Goal: Task Accomplishment & Management: Use online tool/utility

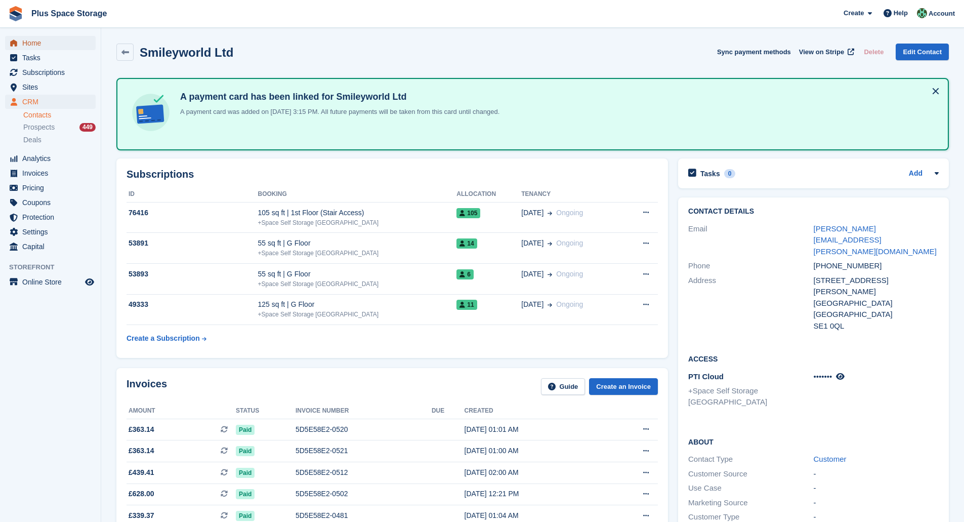
click at [49, 46] on span "Home" at bounding box center [52, 43] width 61 height 14
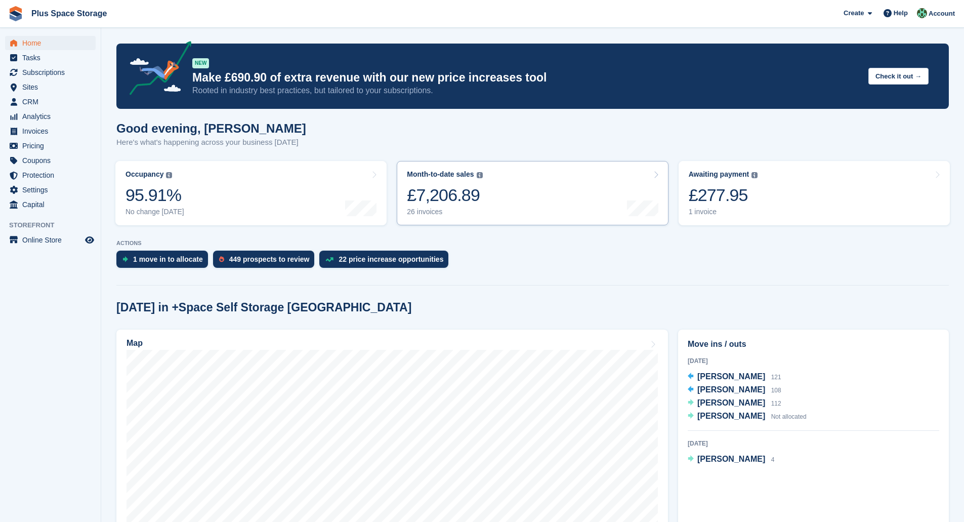
click at [444, 185] on div "£7,206.89" at bounding box center [444, 195] width 75 height 21
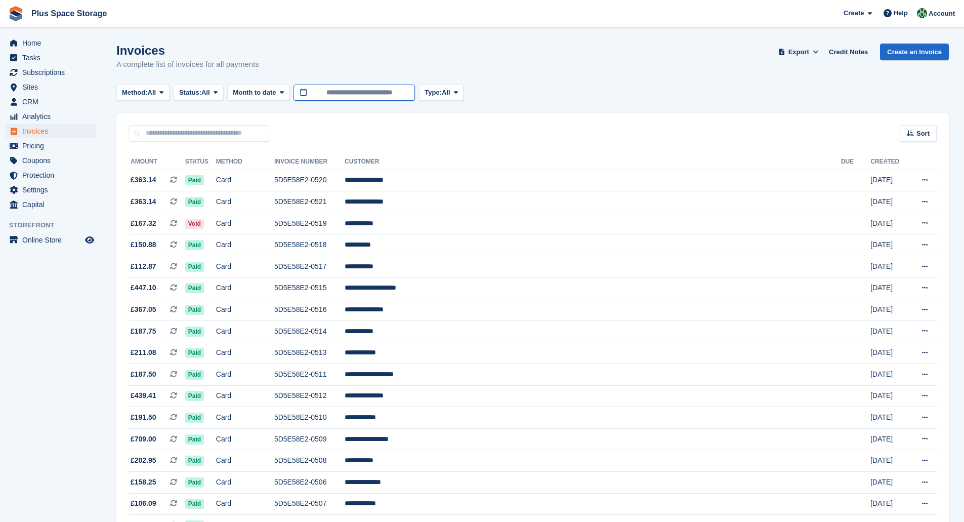
click at [379, 90] on input "**********" at bounding box center [354, 93] width 121 height 17
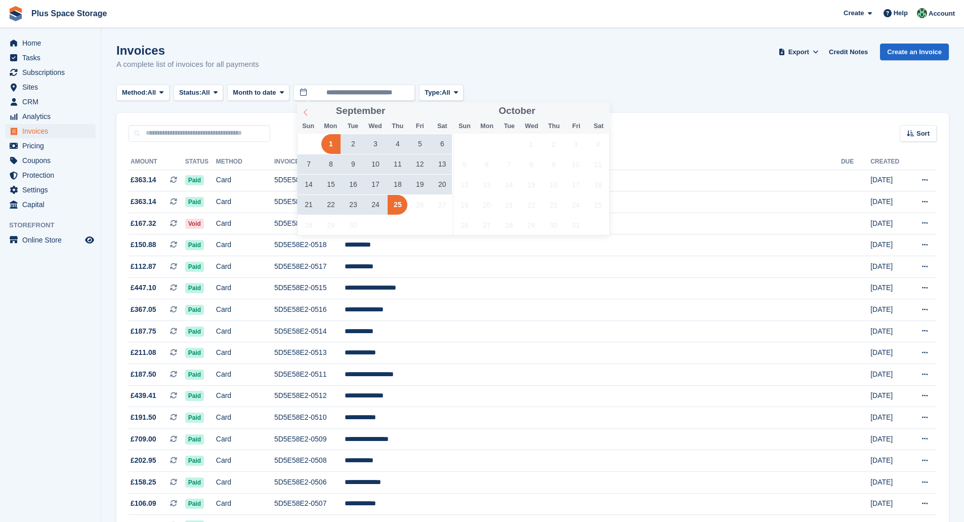
click at [305, 117] on span at bounding box center [305, 110] width 17 height 17
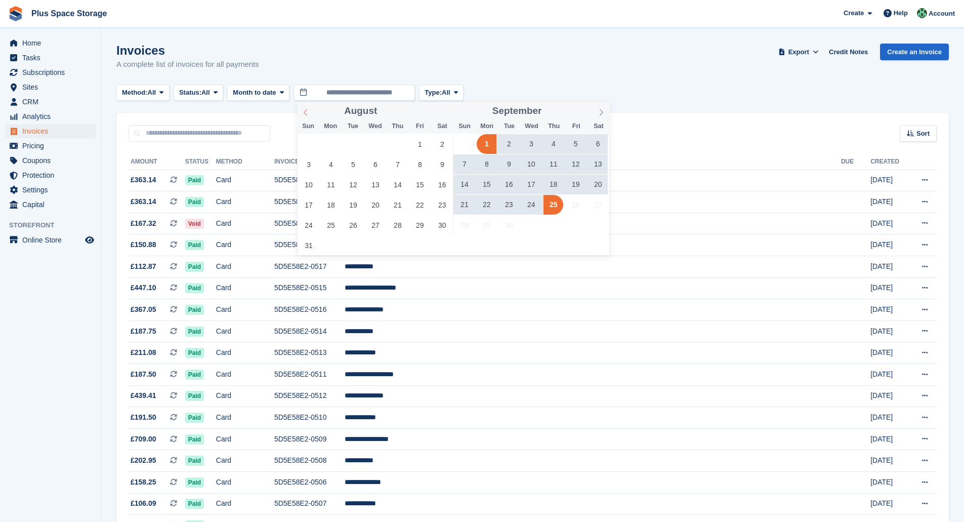
click at [305, 117] on span at bounding box center [305, 110] width 17 height 17
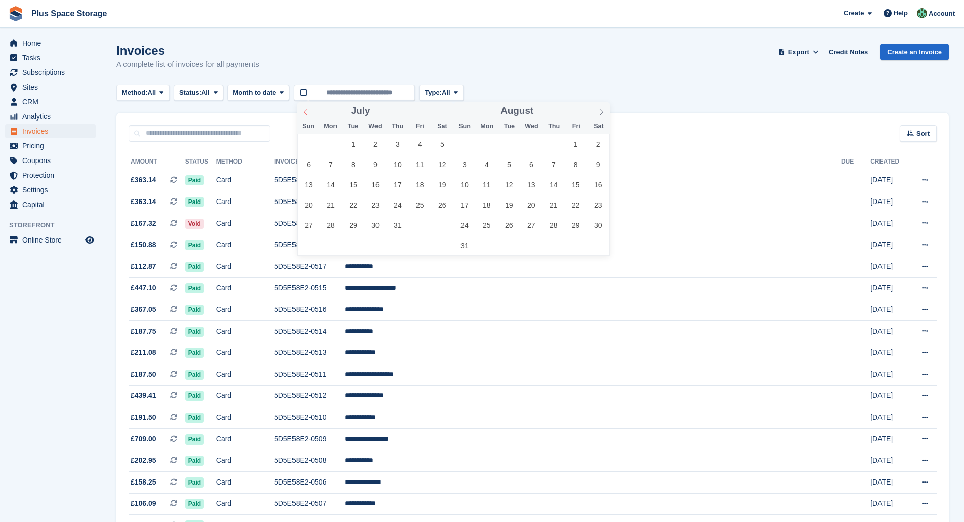
click at [305, 117] on span at bounding box center [305, 110] width 17 height 17
click at [299, 107] on div at bounding box center [299, 107] width 0 height 0
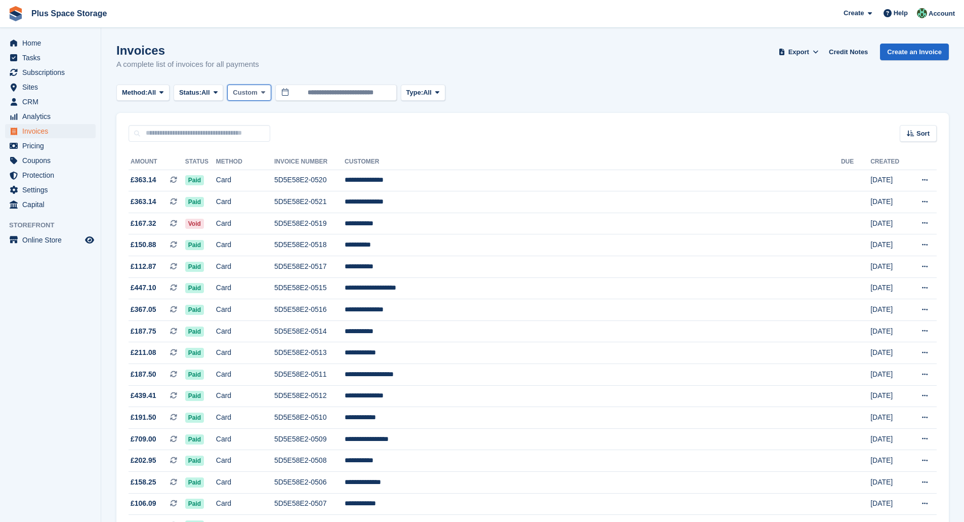
click at [251, 94] on span "Custom" at bounding box center [245, 93] width 24 height 10
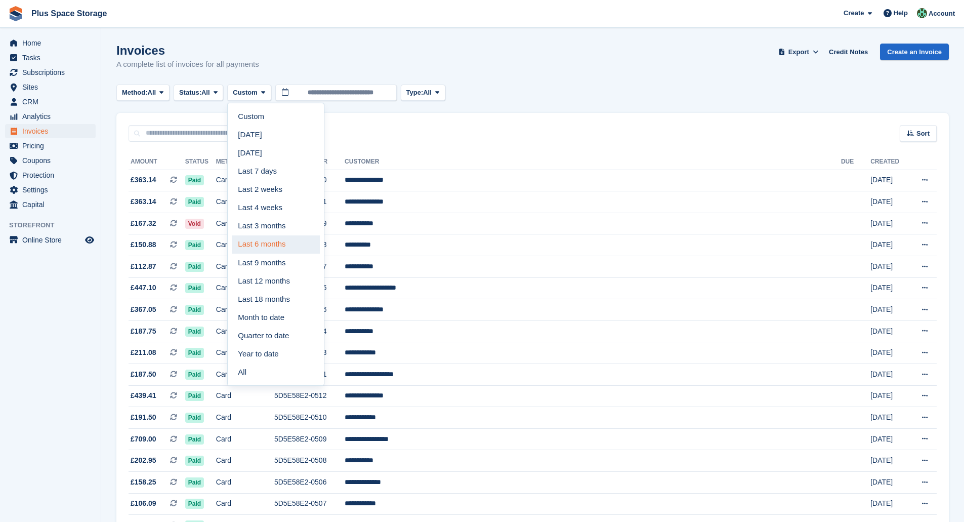
click at [267, 243] on link "Last 6 months" at bounding box center [276, 244] width 88 height 18
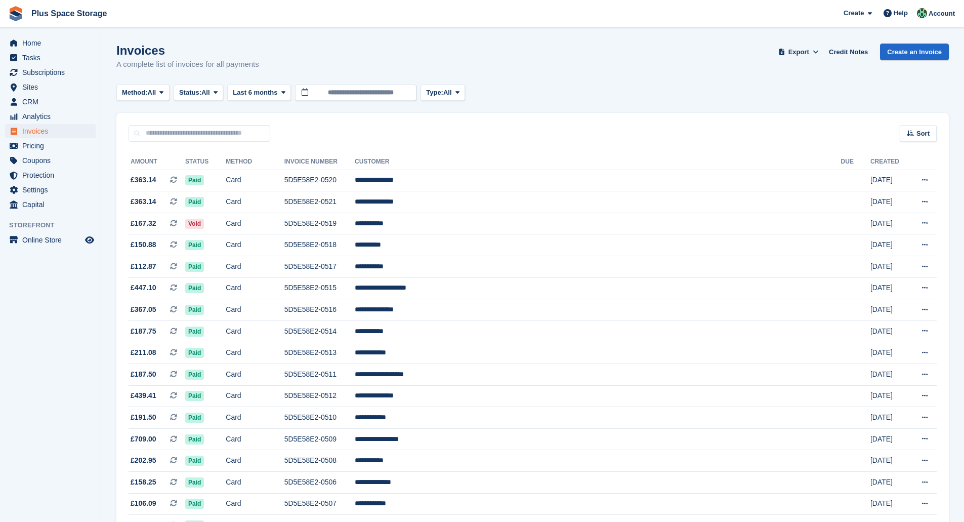
click at [802, 55] on span "Export" at bounding box center [799, 52] width 21 height 10
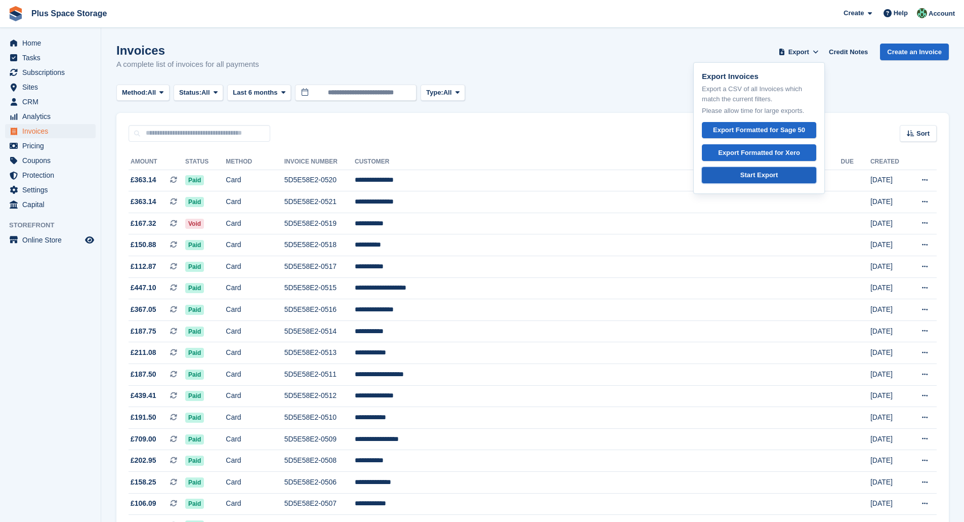
click at [796, 172] on link "Start Export" at bounding box center [759, 175] width 114 height 17
click at [49, 70] on span "Subscriptions" at bounding box center [52, 72] width 61 height 14
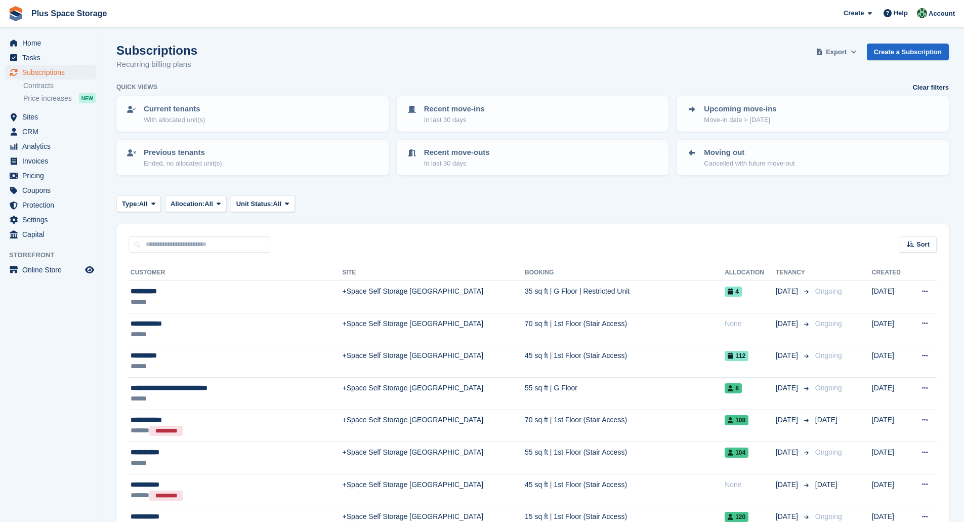
click at [840, 53] on span "Export" at bounding box center [836, 52] width 21 height 10
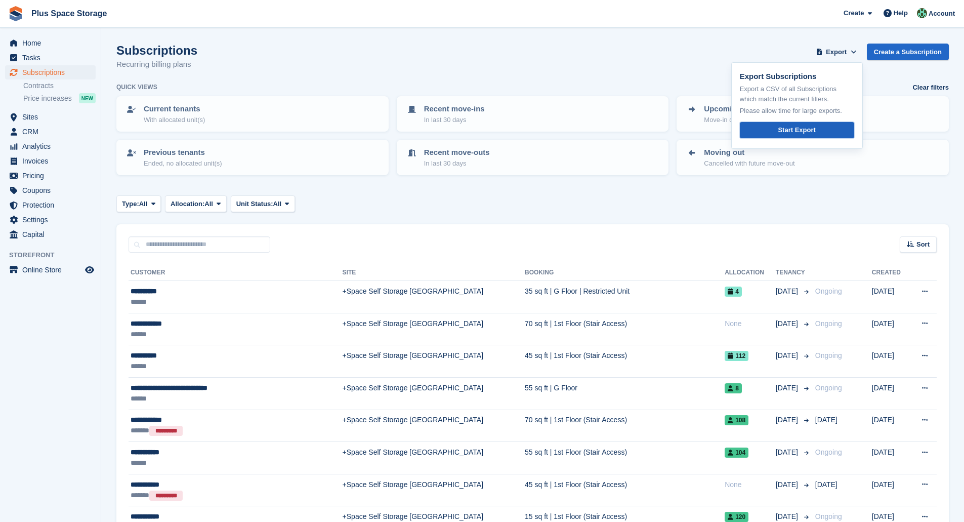
click at [782, 127] on link "Start Export" at bounding box center [797, 130] width 114 height 17
